Goal: Task Accomplishment & Management: Manage account settings

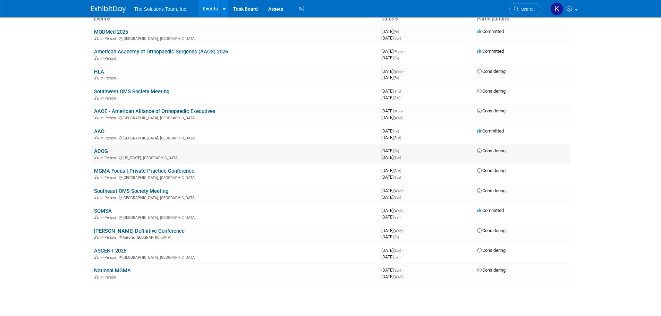
scroll to position [31, 0]
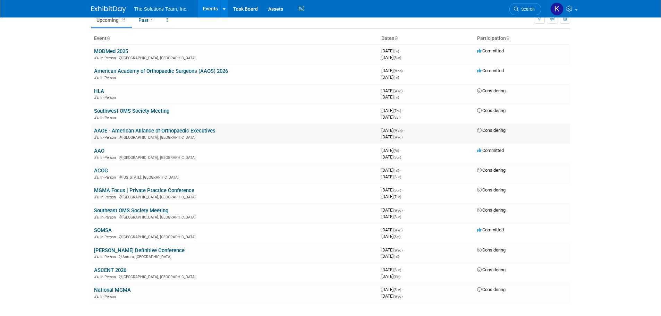
click at [143, 130] on link "AAOE - American Alliance of Orthopaedic Executives" at bounding box center [154, 131] width 121 height 6
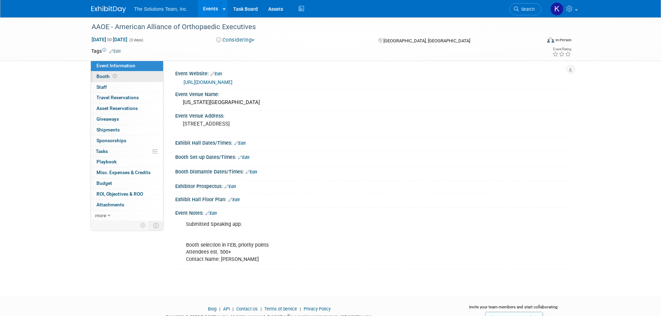
click at [122, 79] on link "Booth" at bounding box center [127, 76] width 72 height 10
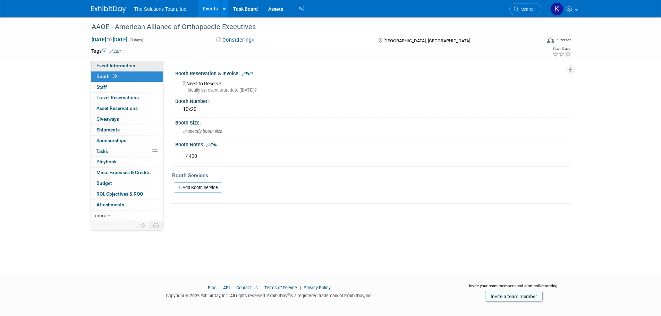
click at [129, 67] on span "Event Information" at bounding box center [115, 66] width 39 height 6
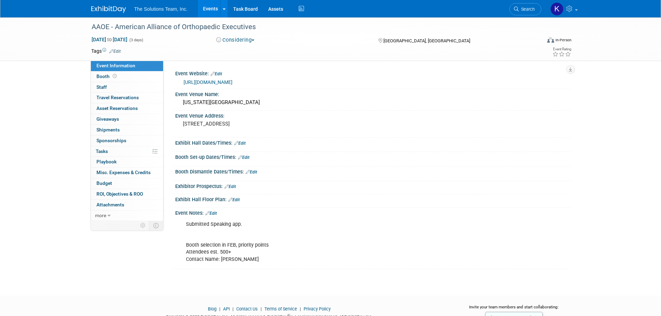
click at [232, 82] on link "https://www.aaoe.net/events/aaoe-annual-conference-2026" at bounding box center [207, 82] width 49 height 6
click at [215, 216] on link "Edit" at bounding box center [210, 213] width 11 height 5
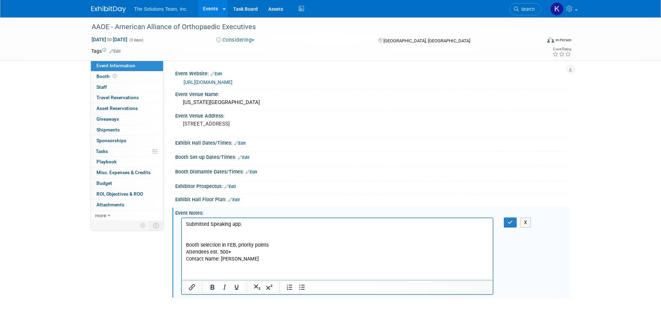
click at [268, 258] on p "Submitted Speaking app. Booth selection in FEB, priority points Attendees est. …" at bounding box center [337, 242] width 303 height 42
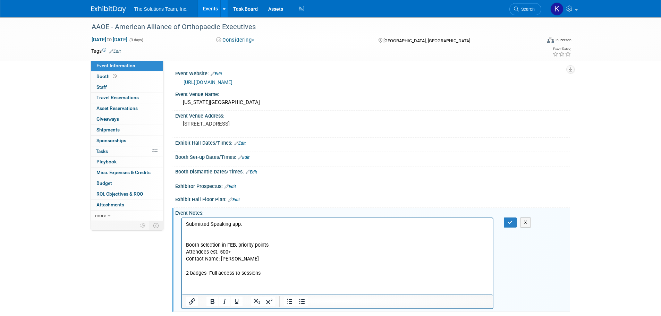
scroll to position [35, 0]
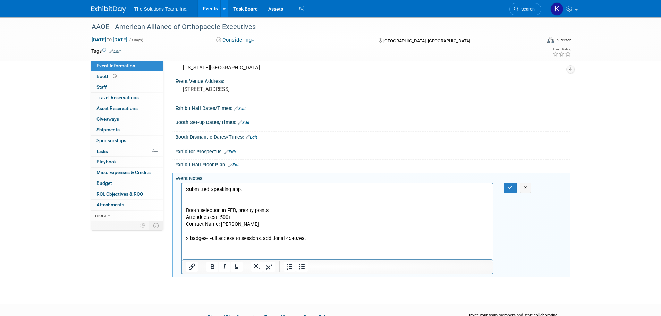
click at [257, 224] on p "Submitted Speaking app. Booth selection in FEB, priority points Attendees est. …" at bounding box center [337, 207] width 303 height 42
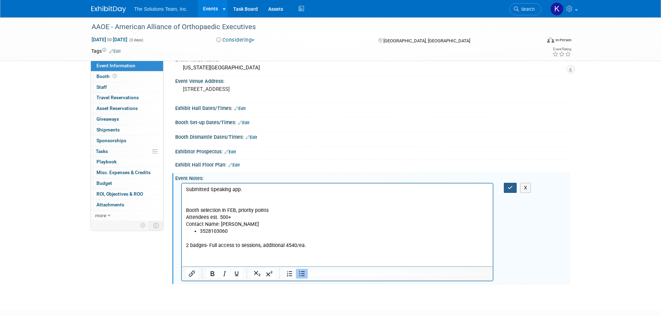
click at [509, 190] on button "button" at bounding box center [509, 188] width 13 height 10
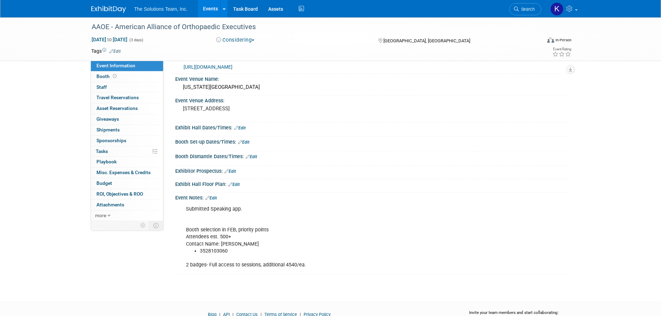
scroll to position [0, 0]
